Goal: Use online tool/utility: Use online tool/utility

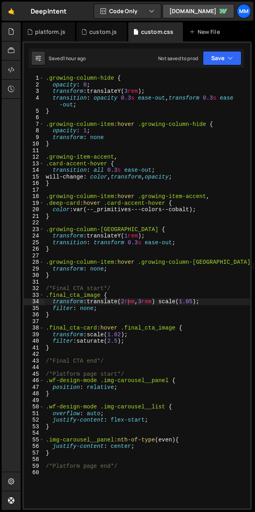
scroll to position [0, 6]
click at [148, 302] on div ".growing-column-hide { opacity : 0 ; transform : translateY( 3 rem ) ; transiti…" at bounding box center [147, 298] width 206 height 447
click at [127, 303] on div ".growing-column-hide { opacity : 0 ; transform : translateY( 3 rem ) ; transiti…" at bounding box center [147, 298] width 206 height 447
type textarea "transform: translate(4rem, 3rem) scale(1.05);"
click at [148, 301] on div ".growing-column-hide { opacity : 0 ; transform : translateY( 3 rem ) ; transiti…" at bounding box center [147, 298] width 206 height 447
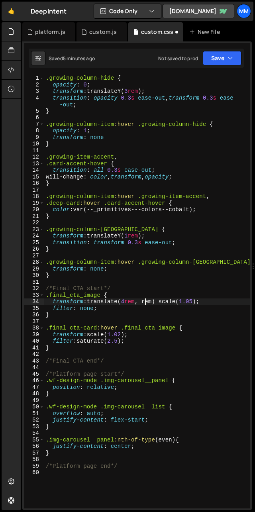
scroll to position [0, 7]
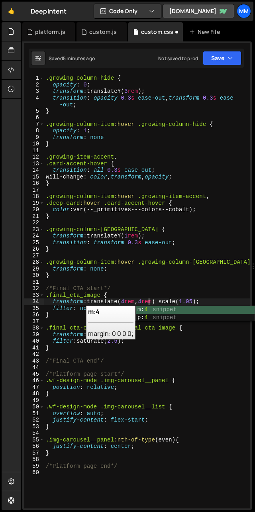
click at [144, 293] on div ".growing-column-hide { opacity : 0 ; transform : translateY( 3 rem ) ; transiti…" at bounding box center [147, 298] width 206 height 447
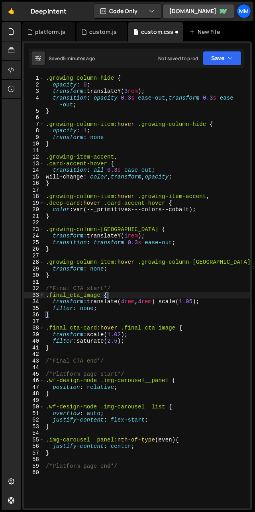
scroll to position [0, 4]
click at [127, 302] on div ".growing-column-hide { opacity : 0 ; transform : translateY( 3 rem ) ; transiti…" at bounding box center [147, 298] width 206 height 447
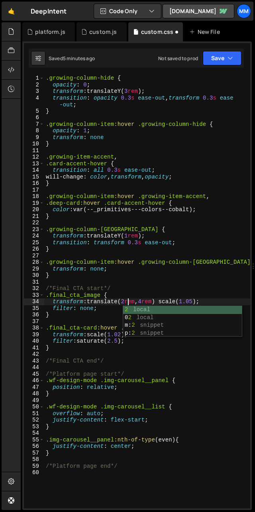
scroll to position [0, 6]
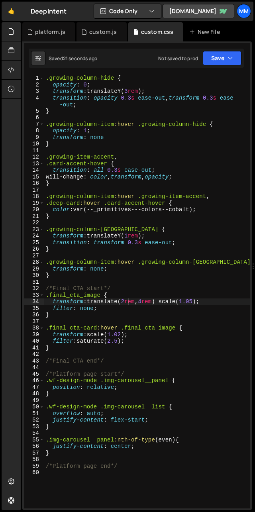
click at [149, 302] on div ".growing-column-hide { opacity : 0 ; transform : translateY( 3 rem ) ; transiti…" at bounding box center [147, 298] width 206 height 447
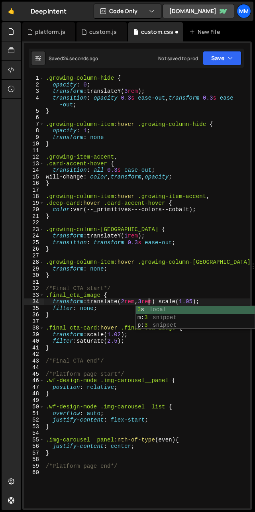
click at [104, 315] on div ".growing-column-hide { opacity : 0 ; transform : translateY( 3 rem ) ; transiti…" at bounding box center [147, 298] width 206 height 447
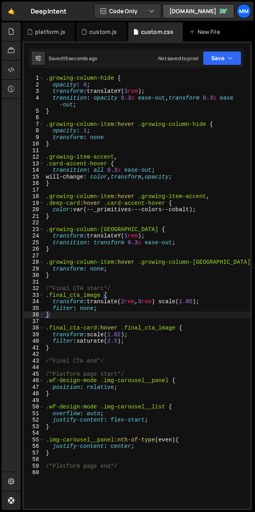
click at [128, 300] on div ".growing-column-hide { opacity : 0 ; transform : translateY( 3 rem ) ; transiti…" at bounding box center [147, 298] width 206 height 447
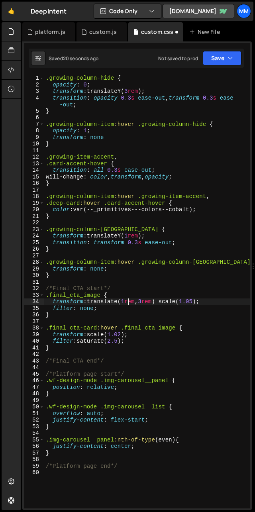
scroll to position [0, 6]
click at [148, 304] on div ".growing-column-hide { opacity : 0 ; transform : translateY( 3 rem ) ; transiti…" at bounding box center [147, 298] width 206 height 447
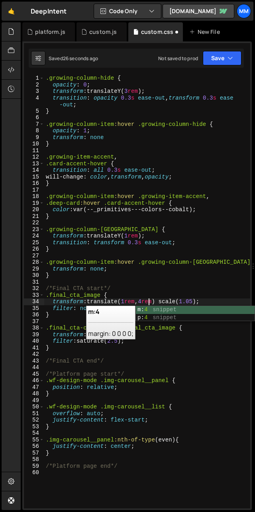
click at [127, 302] on div ".growing-column-hide { opacity : 0 ; transform : translateY( 3 rem ) ; transiti…" at bounding box center [147, 298] width 206 height 447
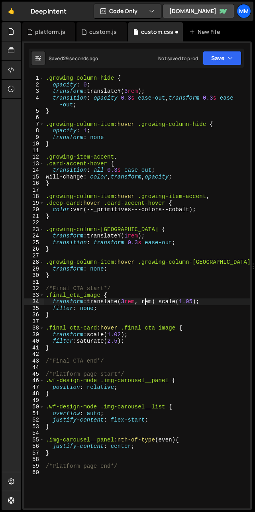
scroll to position [0, 7]
type textarea "transform: translate(3rem, 3rem) scale(1.05);"
